Goal: Navigation & Orientation: Find specific page/section

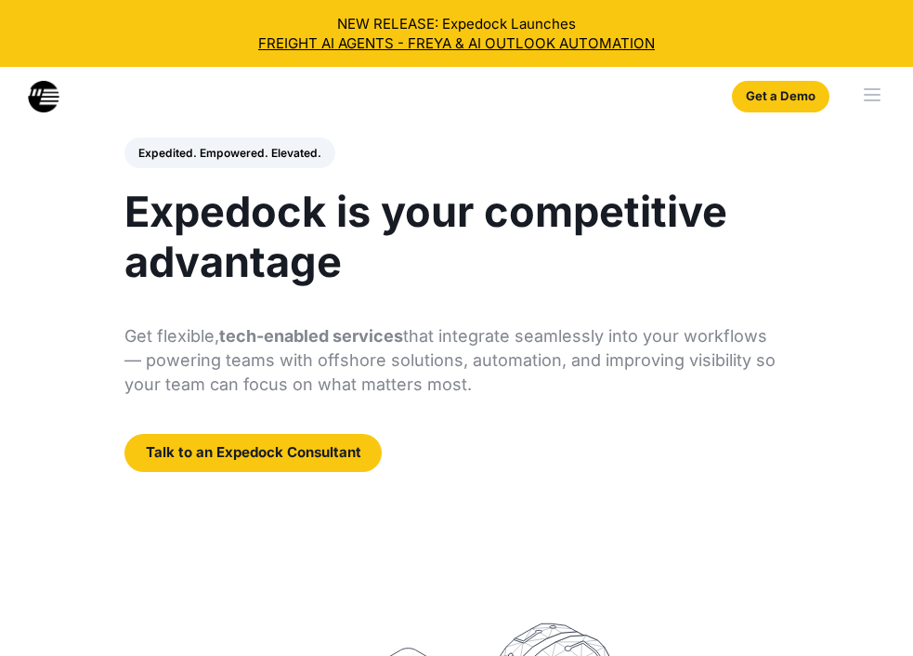
select select
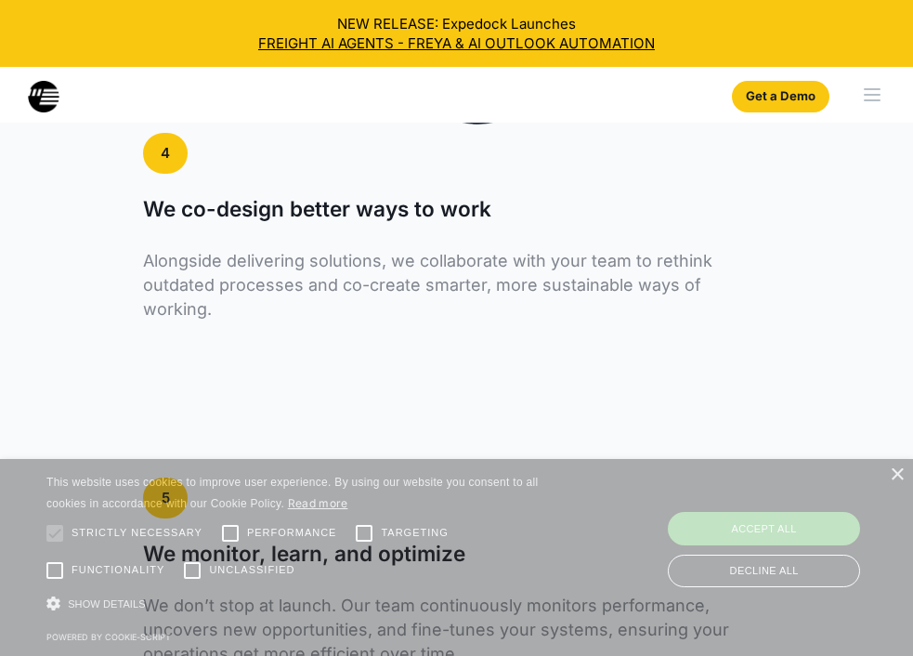
click at [867, 99] on div "menu" at bounding box center [872, 100] width 17 height 2
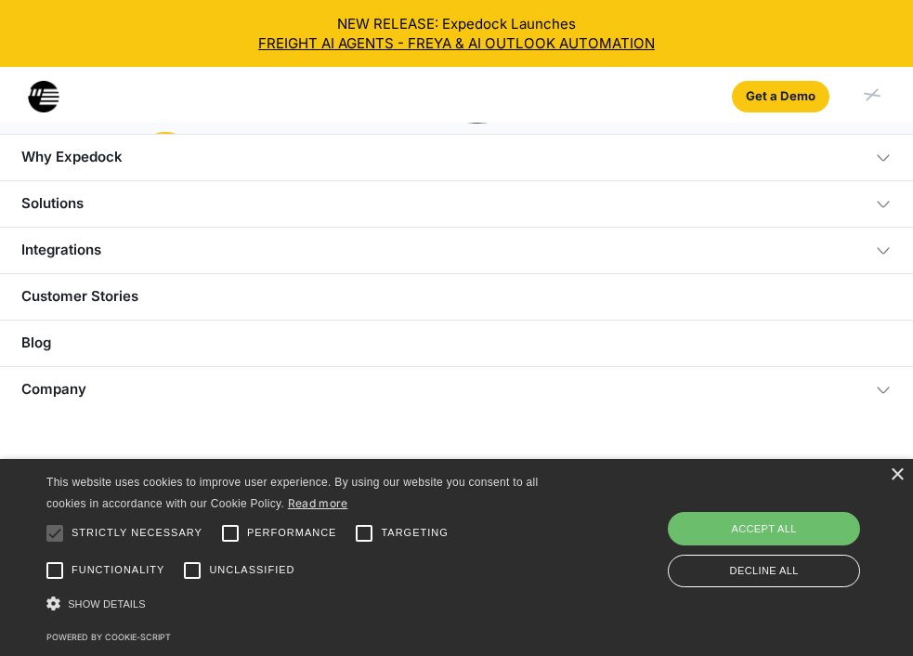
scroll to position [5705, 0]
click at [56, 381] on div "Company" at bounding box center [53, 390] width 65 height 18
click at [72, 429] on link "About Us" at bounding box center [456, 435] width 868 height 46
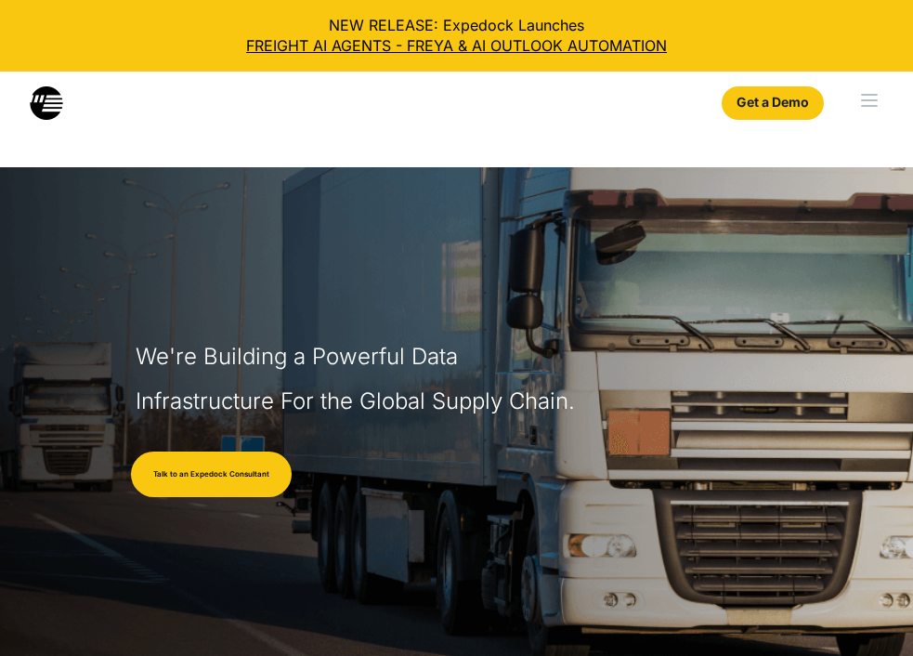
select select
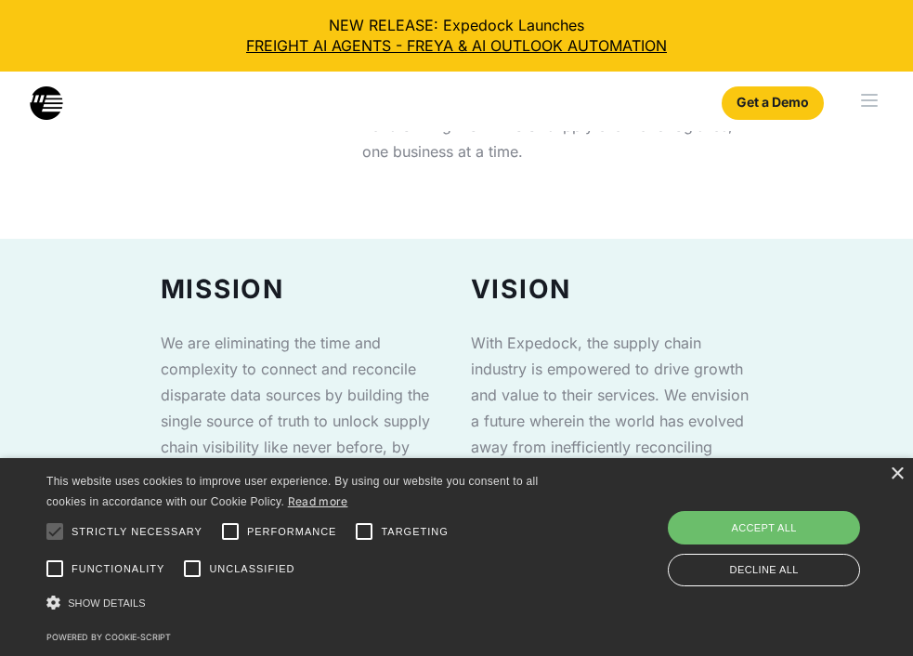
scroll to position [1111, 0]
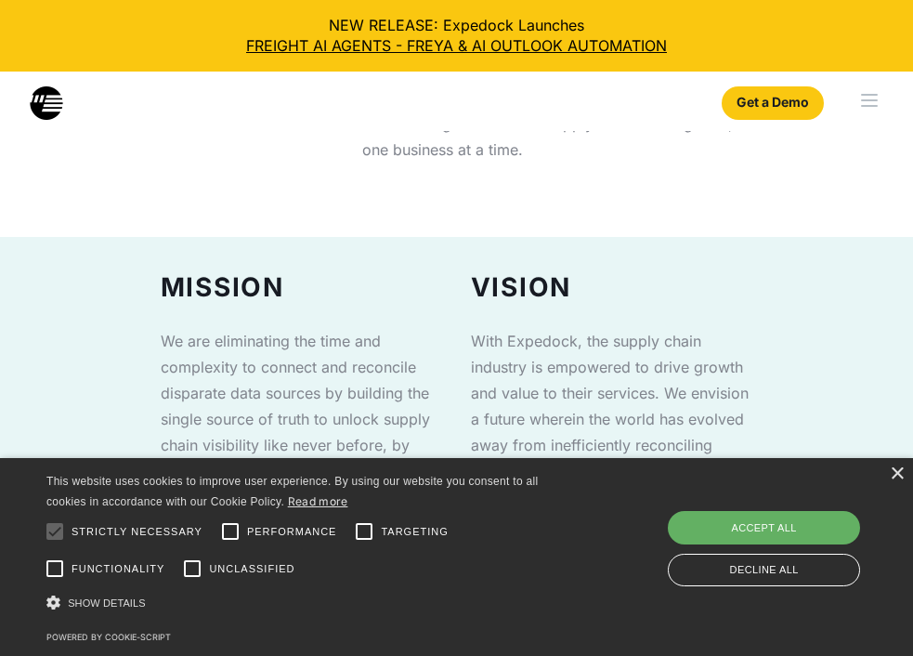
click at [747, 530] on div "Accept all" at bounding box center [764, 527] width 192 height 33
checkbox input "true"
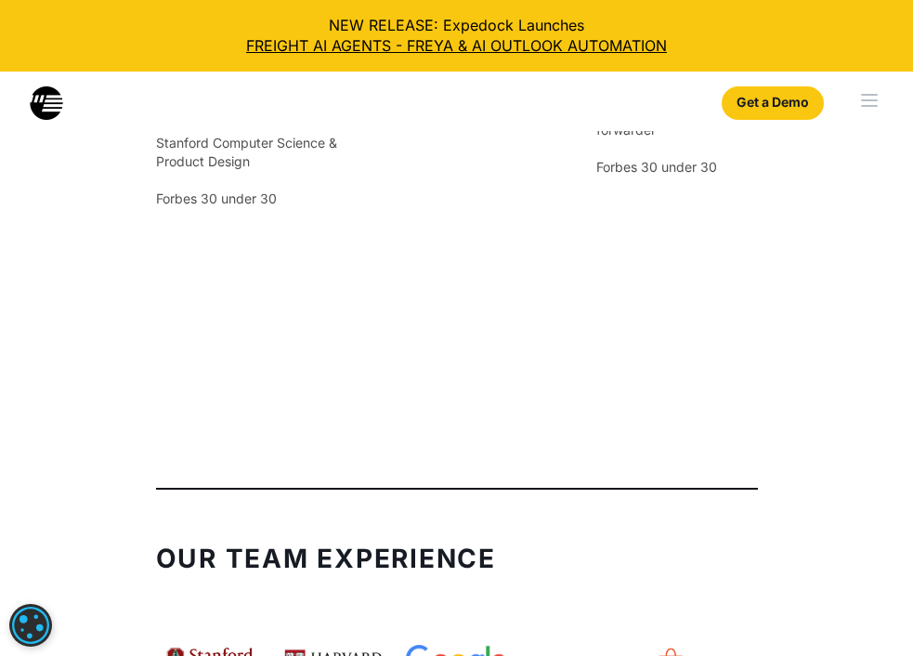
scroll to position [3639, 0]
